Goal: Information Seeking & Learning: Learn about a topic

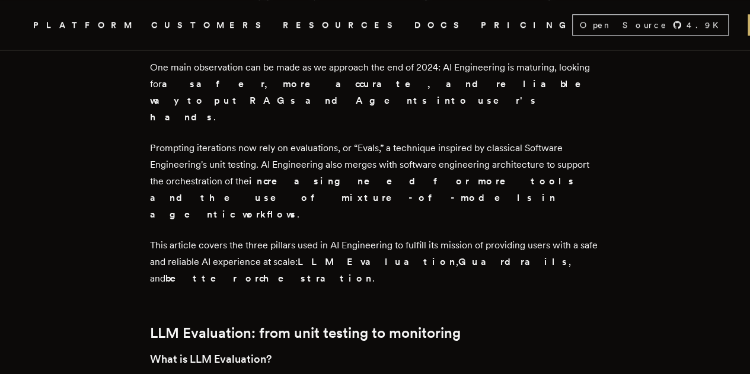
scroll to position [430, 0]
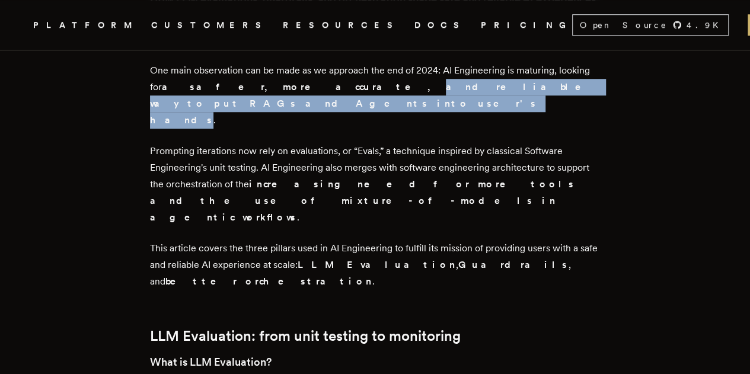
drag, startPoint x: 270, startPoint y: 99, endPoint x: 519, endPoint y: 99, distance: 248.4
click at [519, 99] on strong "a safer, more accurate, and reliable way to put RAGs and Agents into user's han…" at bounding box center [374, 103] width 448 height 44
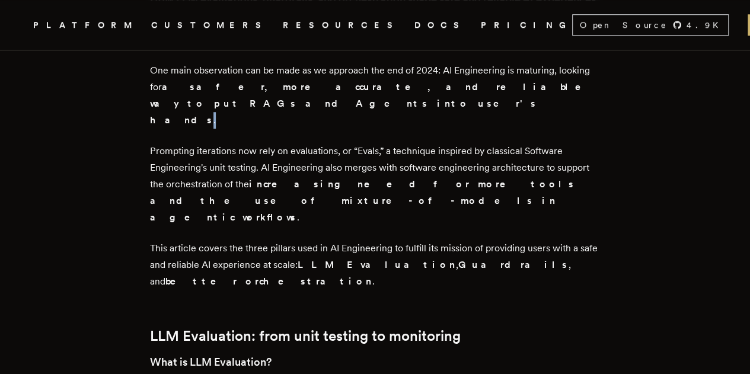
click at [519, 99] on strong "a safer, more accurate, and reliable way to put RAGs and Agents into user's han…" at bounding box center [374, 103] width 448 height 44
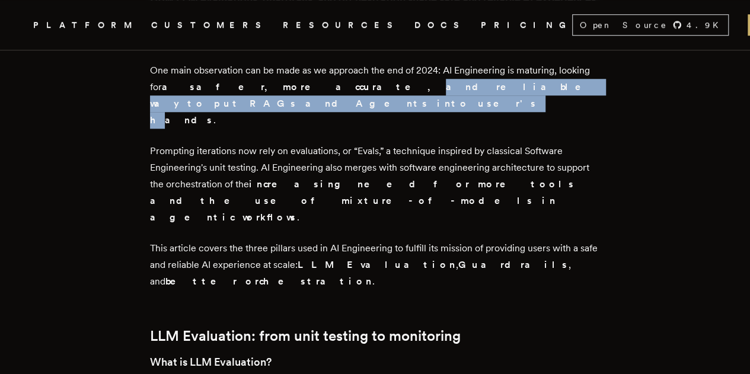
drag, startPoint x: 270, startPoint y: 97, endPoint x: 503, endPoint y: 103, distance: 233.1
click at [503, 103] on strong "a safer, more accurate, and reliable way to put RAGs and Agents into user's han…" at bounding box center [374, 103] width 448 height 44
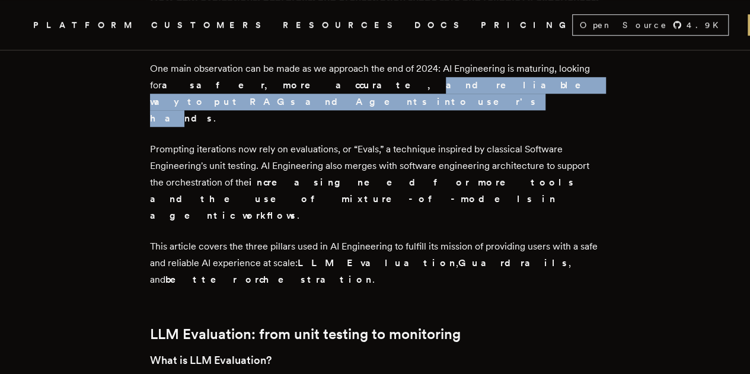
scroll to position [432, 0]
click at [345, 103] on p "One main observation can be made as we approach the end of 2024: AI Engineering…" at bounding box center [375, 93] width 451 height 66
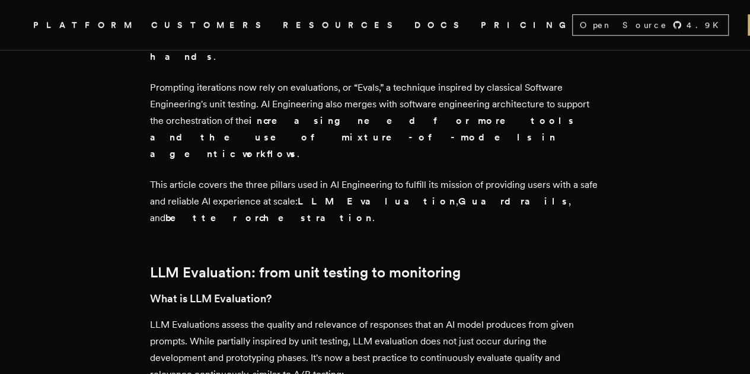
scroll to position [494, 0]
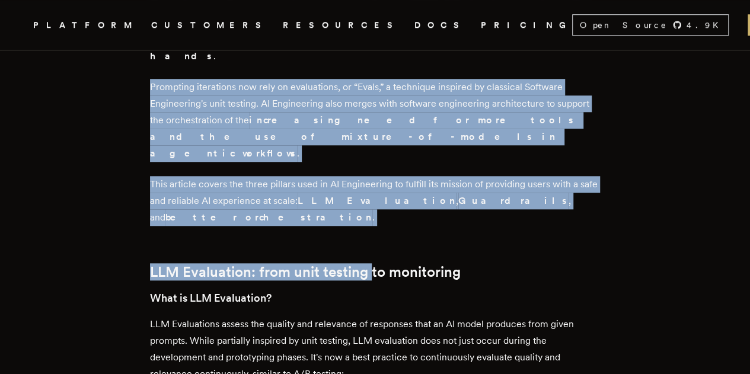
drag, startPoint x: 153, startPoint y: 63, endPoint x: 373, endPoint y: 194, distance: 255.8
click at [434, 117] on p "Prompting iterations now rely on evaluations, or “Evals,” a technique inspired …" at bounding box center [375, 120] width 451 height 83
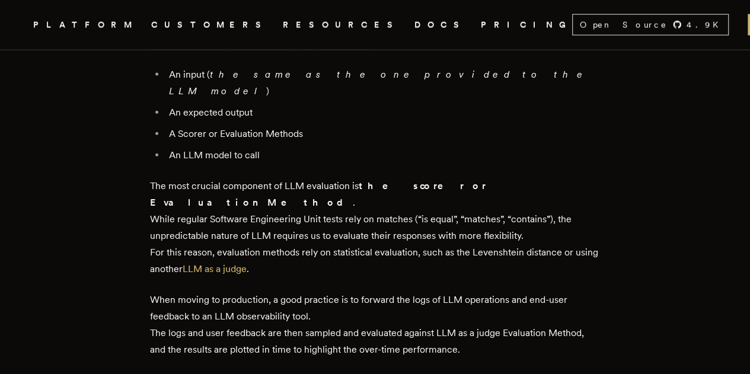
scroll to position [1299, 0]
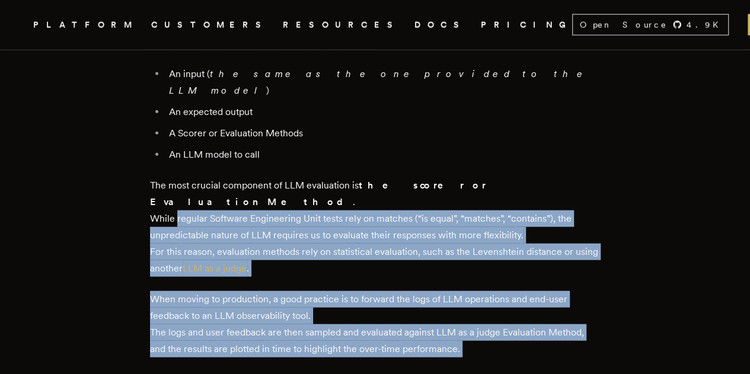
drag, startPoint x: 176, startPoint y: 92, endPoint x: 457, endPoint y: 301, distance: 349.6
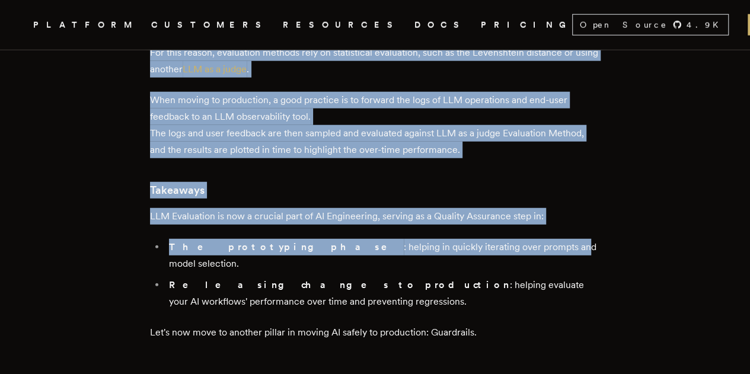
scroll to position [1492, 0]
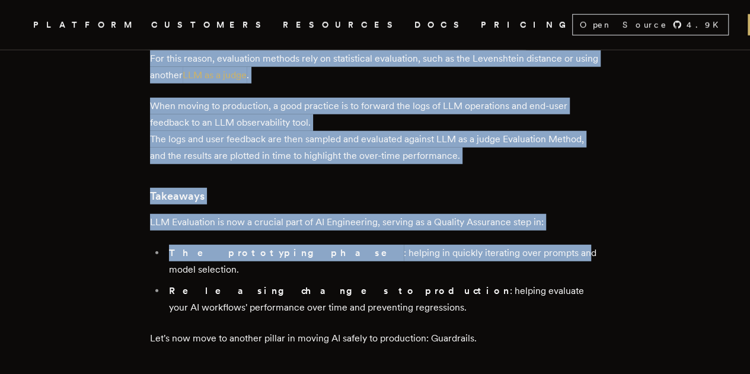
click at [176, 214] on p "LLM Evaluation is now a crucial part of AI Engineering, serving as a Quality As…" at bounding box center [375, 222] width 451 height 17
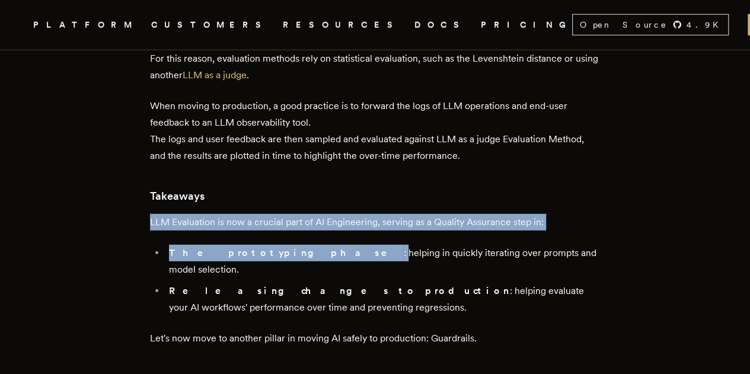
drag, startPoint x: 152, startPoint y: 90, endPoint x: 277, endPoint y: 130, distance: 131.4
click at [359, 214] on p "LLM Evaluation is now a crucial part of AI Engineering, serving as a Quality As…" at bounding box center [375, 222] width 451 height 17
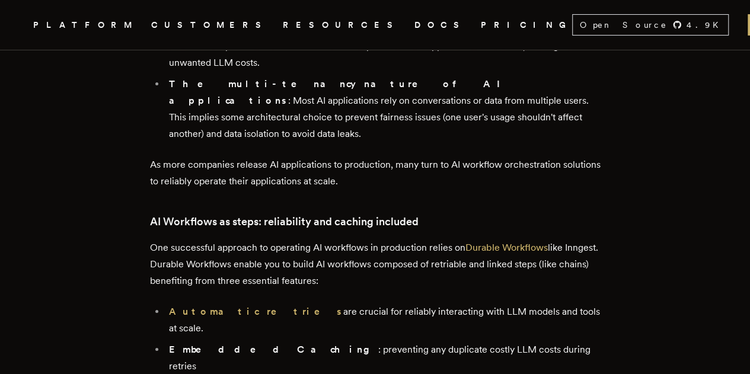
scroll to position [2055, 0]
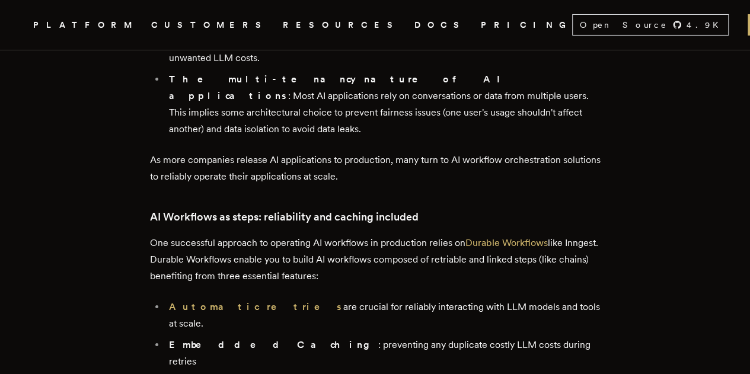
drag, startPoint x: 216, startPoint y: 153, endPoint x: 300, endPoint y: 189, distance: 91.6
click at [300, 299] on ul "Automatic retries are crucial for reliably interacting with LLM models and tool…" at bounding box center [375, 353] width 451 height 109
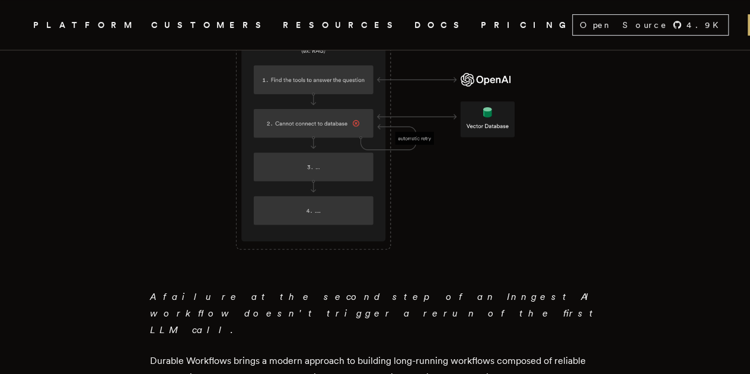
scroll to position [2481, 0]
